Goal: Task Accomplishment & Management: Use online tool/utility

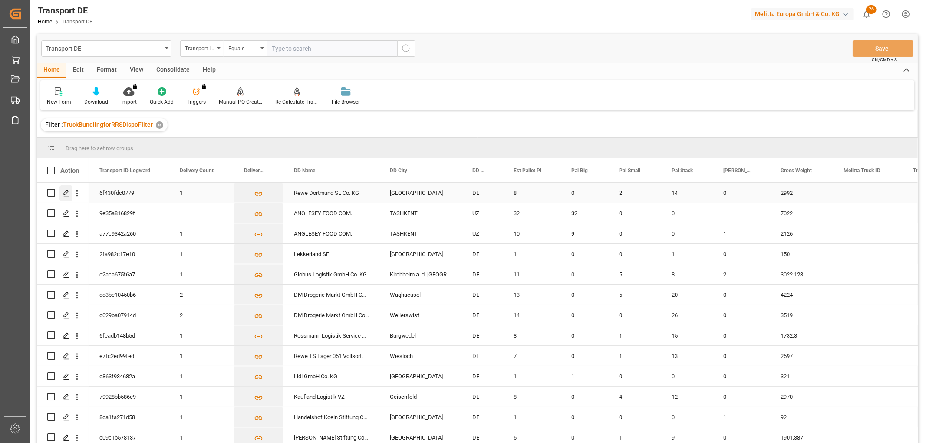
click at [66, 192] on icon "Press SPACE to select this row." at bounding box center [66, 193] width 7 height 7
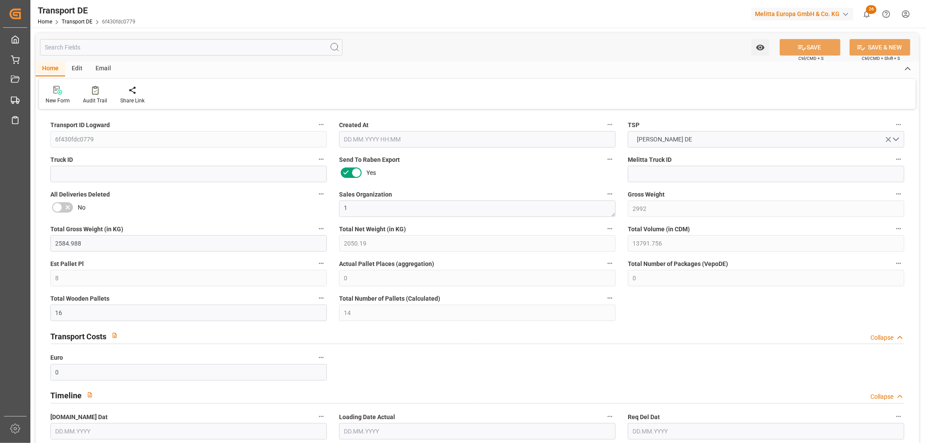
type input "2992"
type input "2584.988"
type input "2050.19"
type input "13791.756"
type input "8"
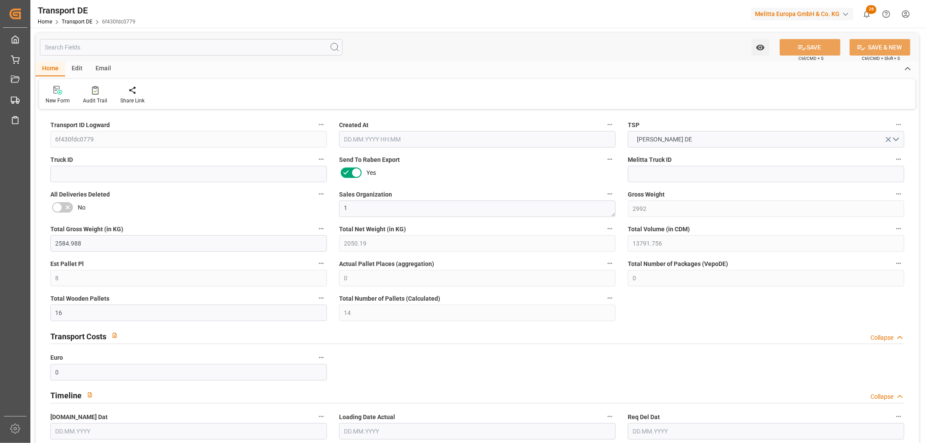
type input "0"
type input "16"
type input "14"
type input "0"
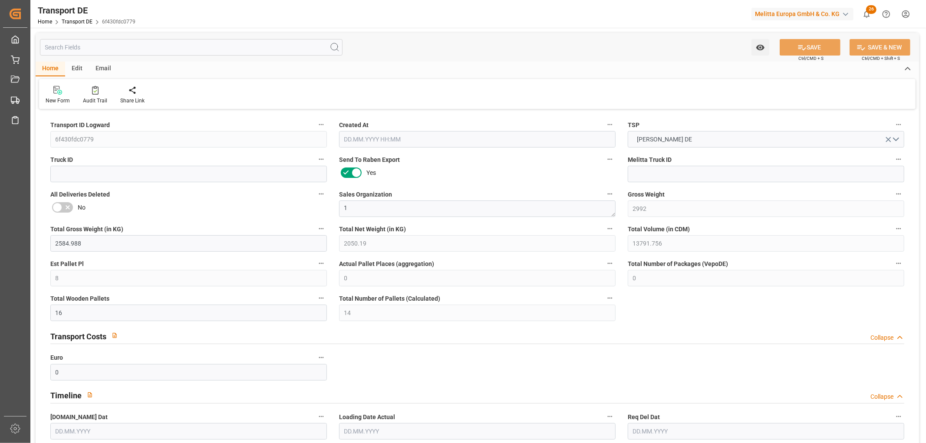
type input "44"
type input "0"
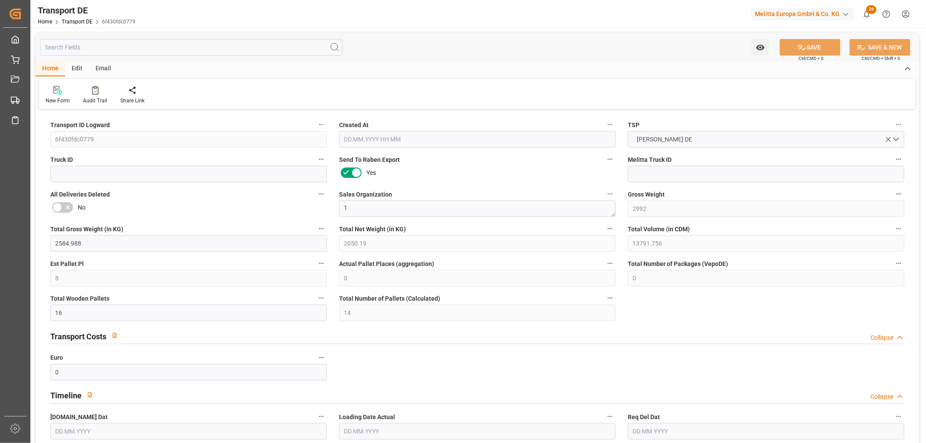
type input "0"
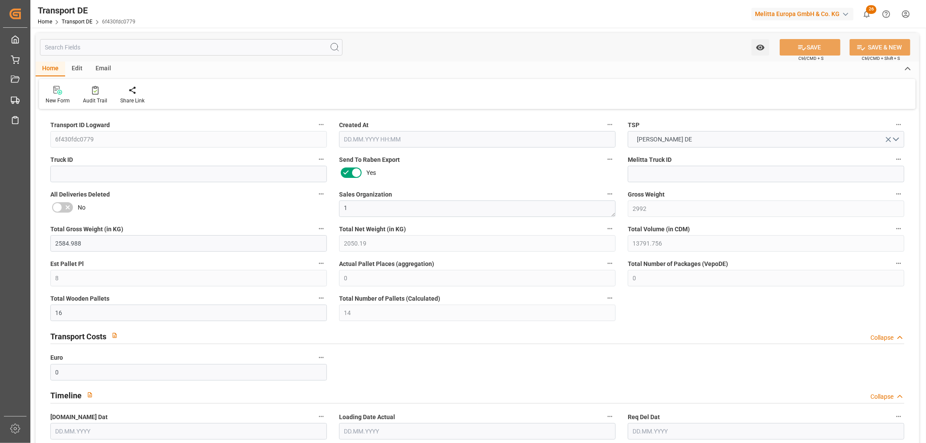
type input "0"
type input "2"
type input "14"
type input "0"
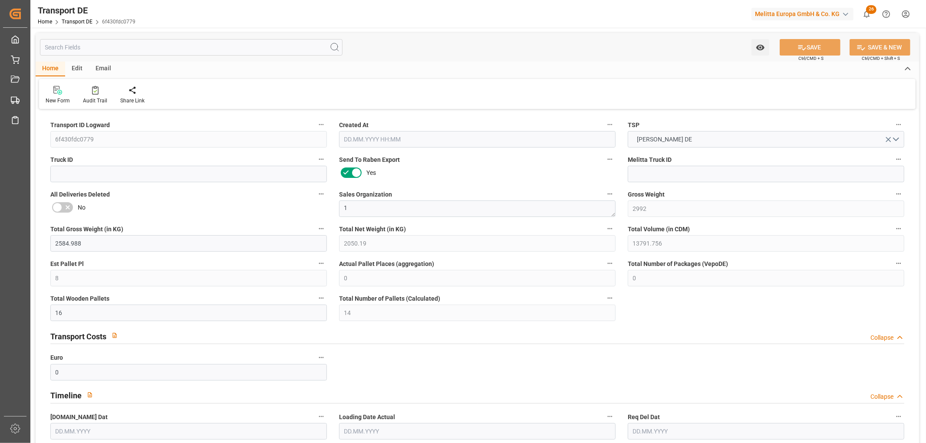
type input "0"
type input "1"
type input "0"
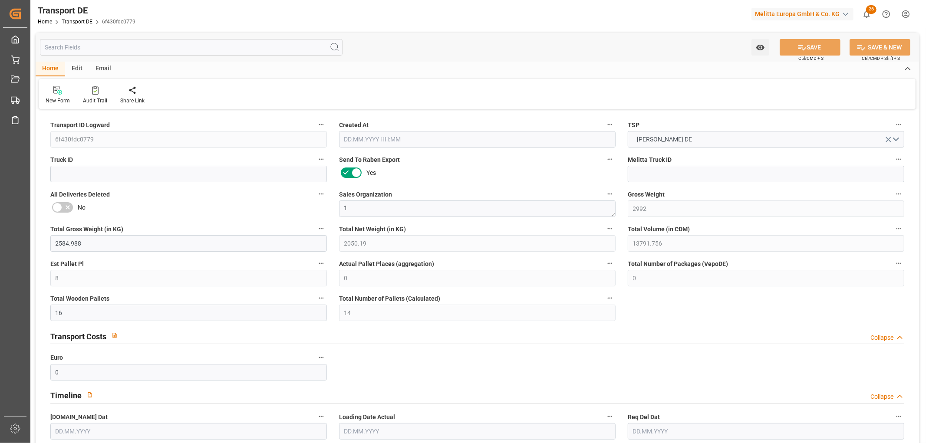
type input "1105"
type input "23.241"
type input "0"
type input "[DATE] 23:00"
type input "[DATE]"
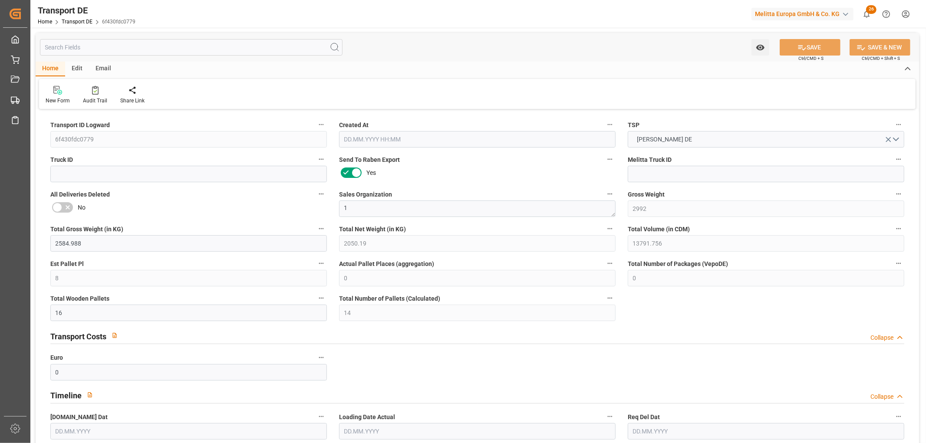
type input "[DATE]"
